Goal: Transaction & Acquisition: Obtain resource

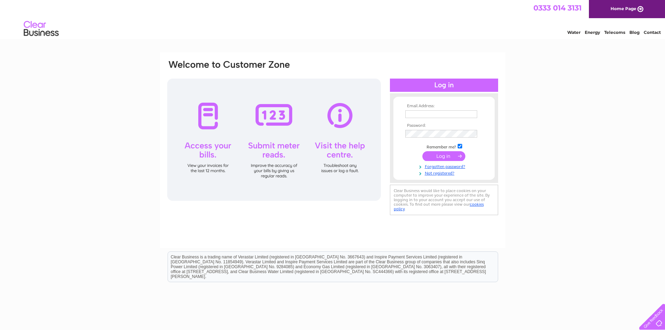
type input "[EMAIL_ADDRESS][DOMAIN_NAME]"
click at [440, 157] on input "submit" at bounding box center [443, 156] width 43 height 10
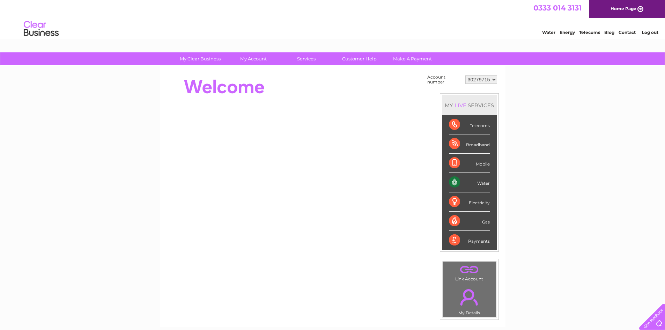
click at [480, 182] on div "Water" at bounding box center [469, 182] width 41 height 19
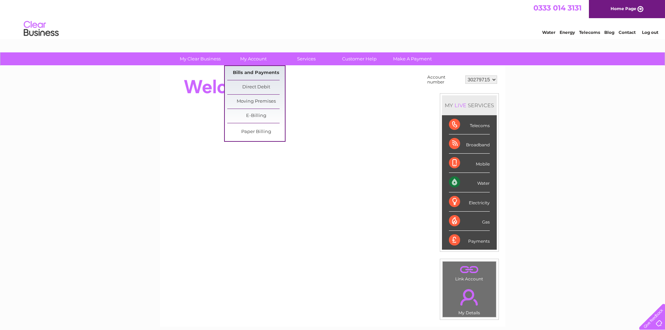
click at [259, 69] on link "Bills and Payments" at bounding box center [256, 73] width 58 height 14
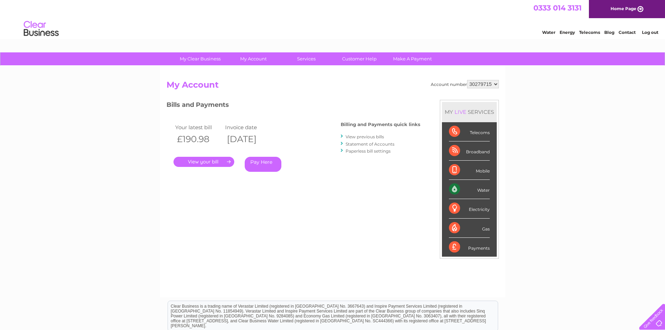
click at [216, 159] on link "." at bounding box center [203, 162] width 61 height 10
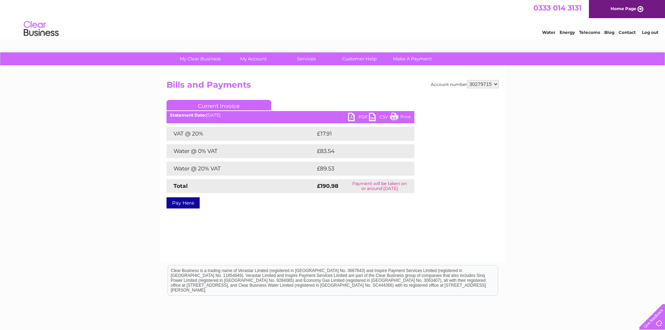
click at [359, 117] on link "PDF" at bounding box center [358, 118] width 21 height 10
